Goal: Task Accomplishment & Management: Manage account settings

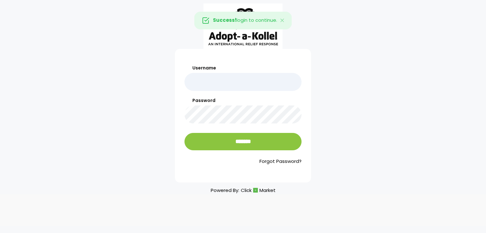
click at [243, 77] on input "Username" at bounding box center [242, 82] width 117 height 18
type input "*******"
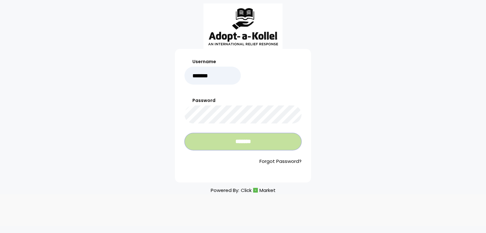
click at [236, 140] on input "*******" at bounding box center [242, 141] width 117 height 17
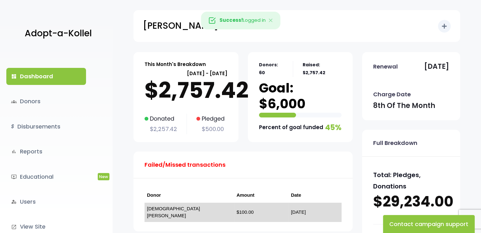
click at [188, 206] on link "[DEMOGRAPHIC_DATA] [PERSON_NAME]" at bounding box center [173, 212] width 53 height 13
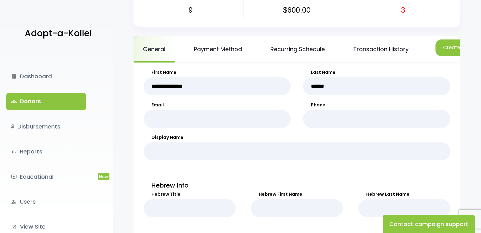
scroll to position [66, 0]
click at [196, 53] on link "Payment Method" at bounding box center [217, 48] width 67 height 27
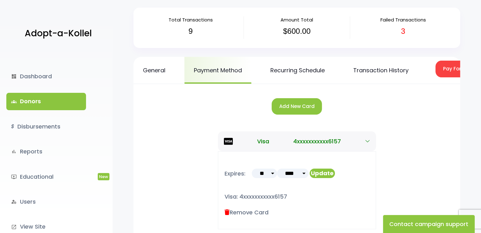
scroll to position [48, 0]
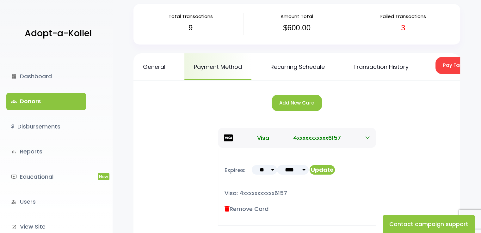
click at [481, 67] on html "Adopt-a-Kollel dashboard Dashboard groups Donors $ Disbursements bar_chart Repo…" at bounding box center [240, 127] width 481 height 350
click at [286, 109] on button "Add New Card" at bounding box center [297, 103] width 50 height 17
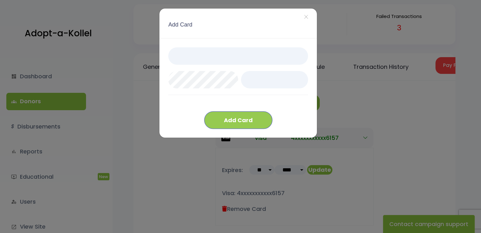
click at [236, 128] on button "Add Card" at bounding box center [238, 120] width 68 height 17
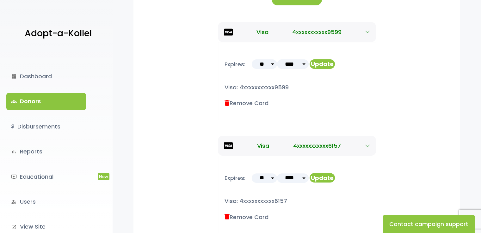
scroll to position [157, 0]
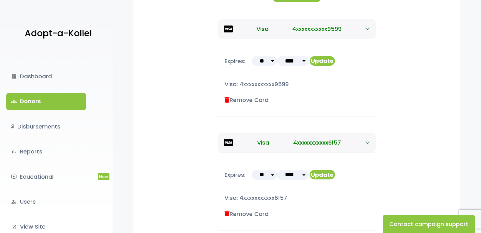
click at [250, 216] on label "Remove Card" at bounding box center [246, 214] width 44 height 9
click at [226, 215] on icon at bounding box center [226, 214] width 5 height 6
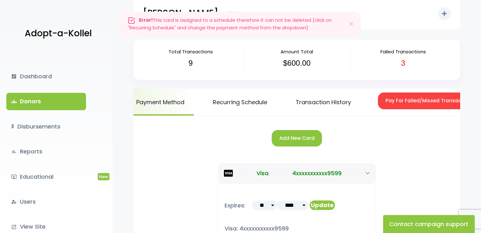
scroll to position [0, 64]
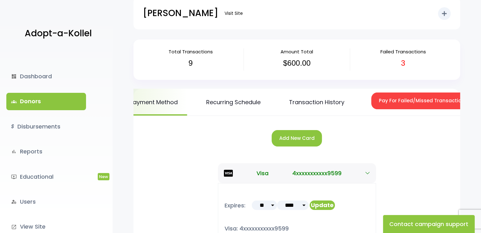
drag, startPoint x: 423, startPoint y: 122, endPoint x: 460, endPoint y: 120, distance: 37.4
click at [425, 102] on button "Pay For Failed/Missed Transactions" at bounding box center [422, 101] width 103 height 17
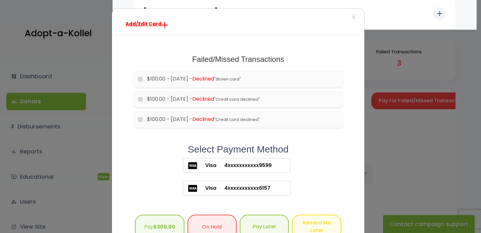
click at [255, 166] on span "4xxxxxxxxxxx9599" at bounding box center [243, 166] width 55 height 8
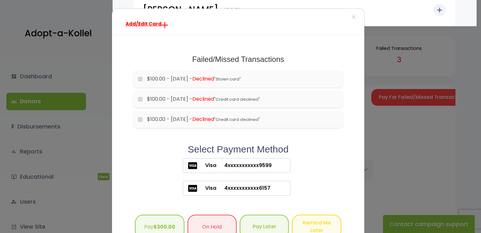
scroll to position [19, 0]
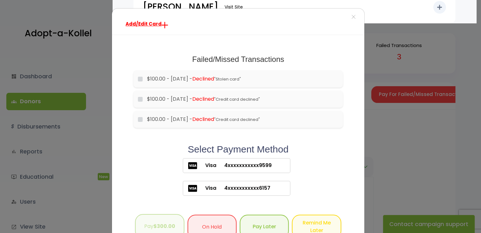
click at [149, 228] on button "Pay $300.00" at bounding box center [159, 226] width 49 height 25
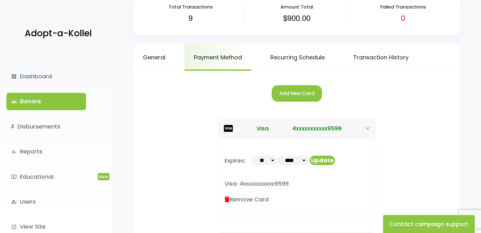
scroll to position [56, 0]
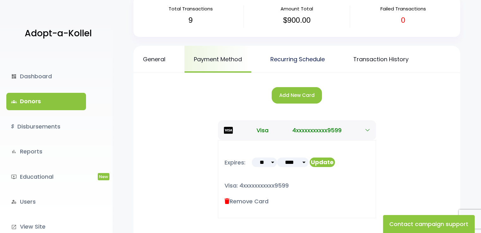
click at [293, 59] on link "Recurring Schedule" at bounding box center [297, 59] width 73 height 27
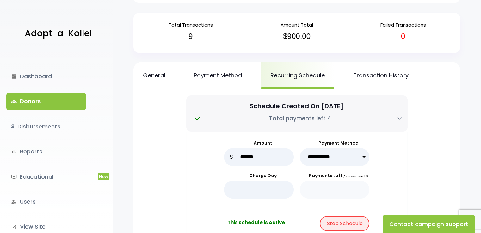
scroll to position [39, 0]
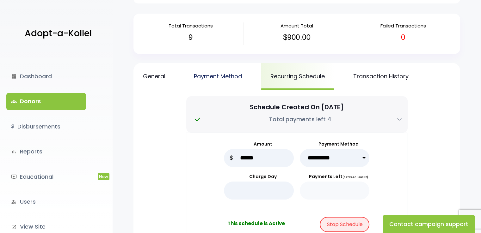
click at [209, 79] on link "Payment Method" at bounding box center [217, 76] width 67 height 27
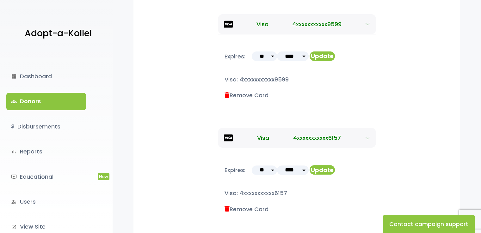
scroll to position [167, 0]
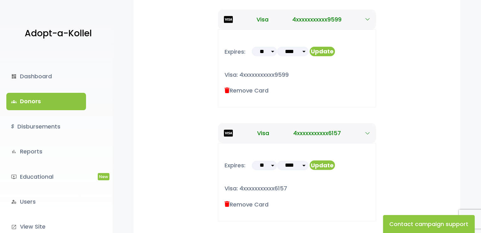
click at [228, 204] on icon at bounding box center [226, 205] width 5 height 6
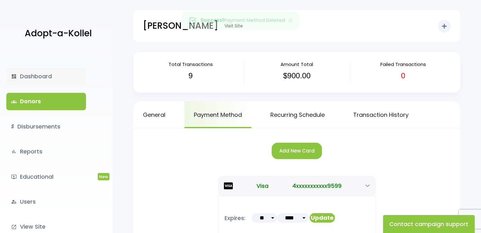
click at [41, 75] on link "dashboard Dashboard" at bounding box center [46, 76] width 80 height 17
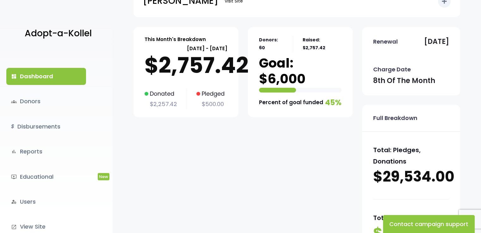
scroll to position [24, 0]
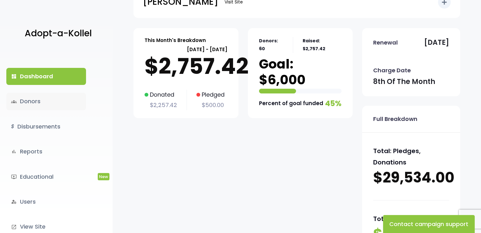
click at [52, 96] on link "groups Donors" at bounding box center [46, 101] width 80 height 17
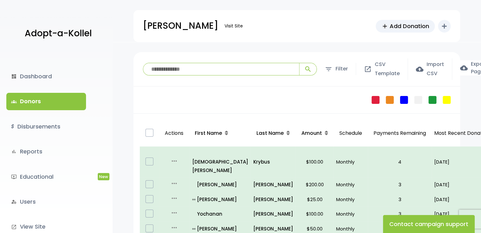
click at [331, 99] on div "Failed Pledge One Time No Schedule Recurring Stopped Recurring" at bounding box center [296, 100] width 327 height 27
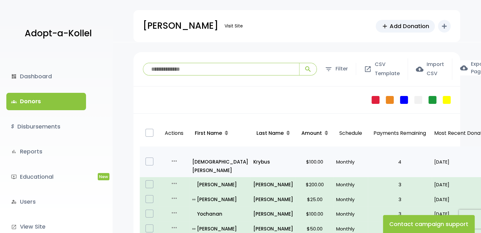
click at [368, 153] on td "4" at bounding box center [400, 162] width 64 height 31
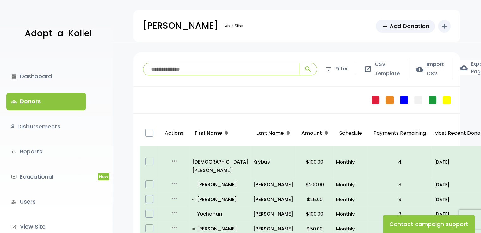
click at [343, 124] on p "Schedule" at bounding box center [350, 134] width 29 height 22
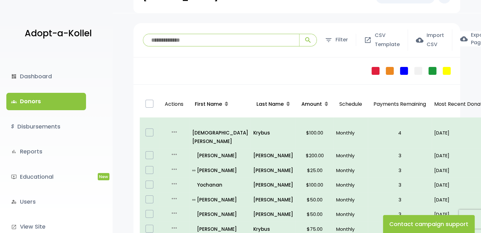
scroll to position [30, 0]
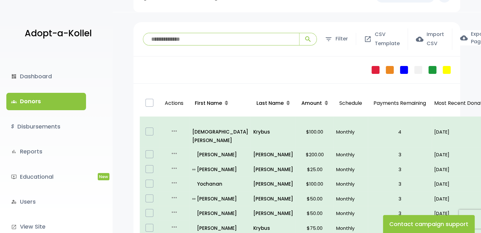
click at [37, 86] on div "dashboard Dashboard groups Donors $ Disbursements bar_chart Reports ondemand_vi…" at bounding box center [56, 142] width 113 height 181
click at [37, 79] on link "dashboard Dashboard" at bounding box center [46, 76] width 80 height 17
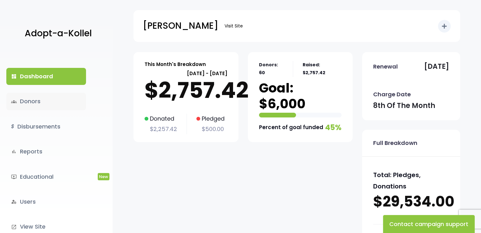
click at [51, 101] on link "groups Donors" at bounding box center [46, 101] width 80 height 17
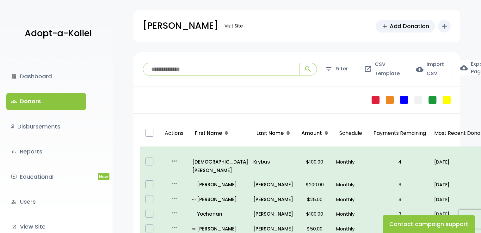
click at [100, 216] on div "dashboard Dashboard groups Donors $ Disbursements bar_chart Reports ondemand_vi…" at bounding box center [56, 142] width 113 height 181
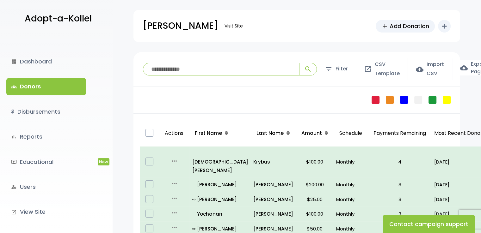
scroll to position [25, 0]
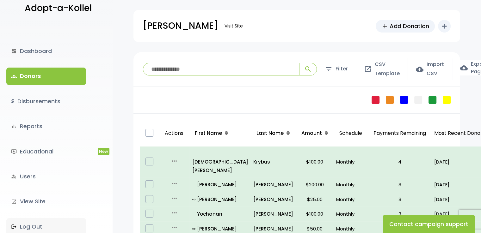
click at [37, 226] on link ".st0 { fill: none; } Log Out" at bounding box center [46, 226] width 80 height 17
